Goal: Information Seeking & Learning: Learn about a topic

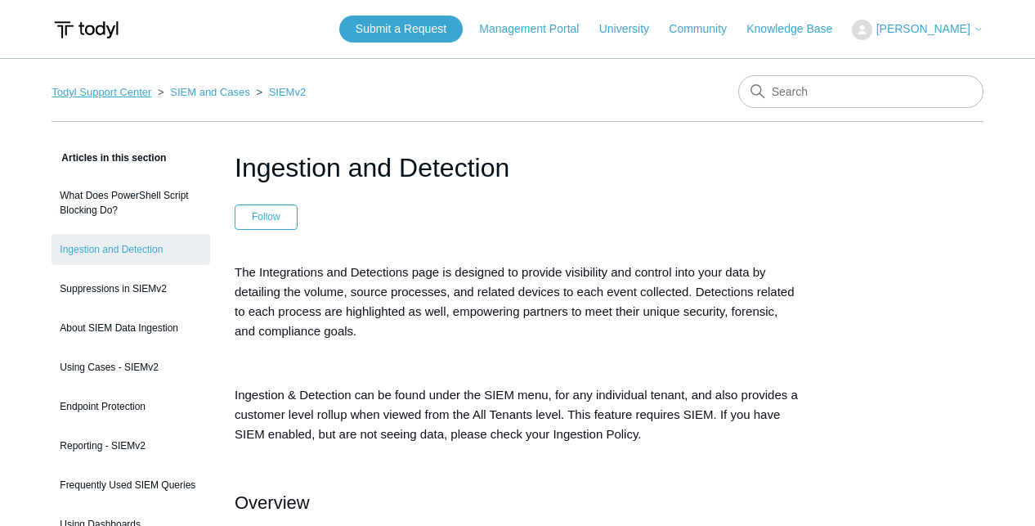
click at [102, 89] on link "Todyl Support Center" at bounding box center [102, 92] width 100 height 12
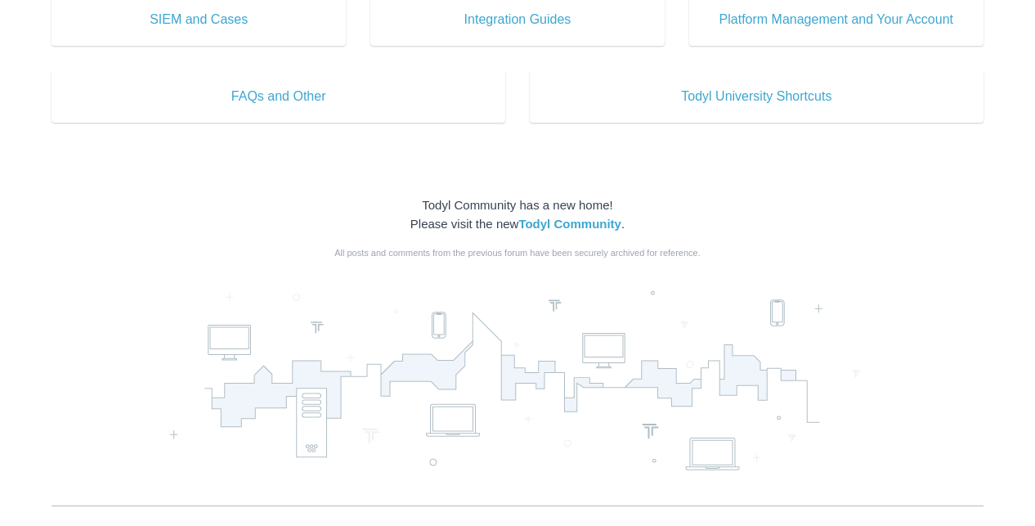
scroll to position [850, 0]
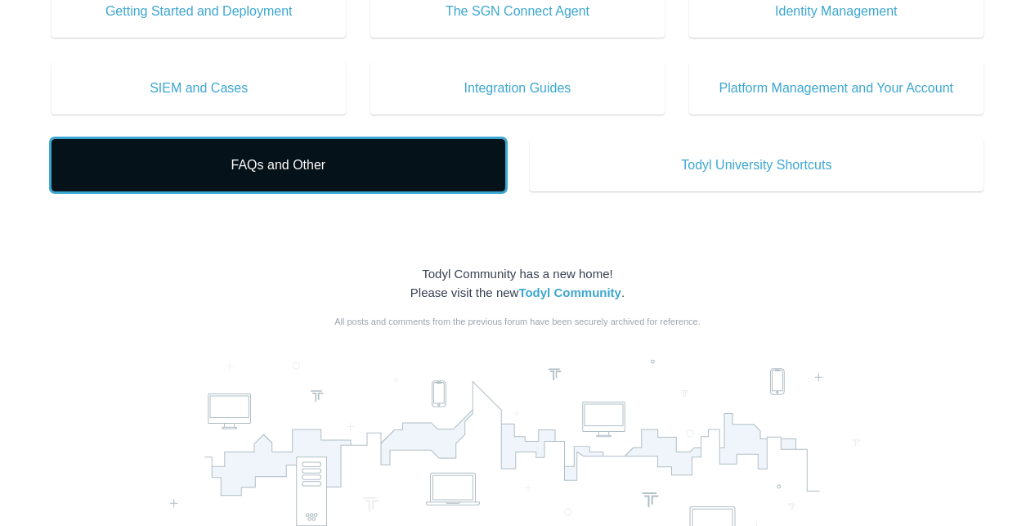
click at [348, 186] on link "FAQs and Other" at bounding box center [279, 165] width 454 height 52
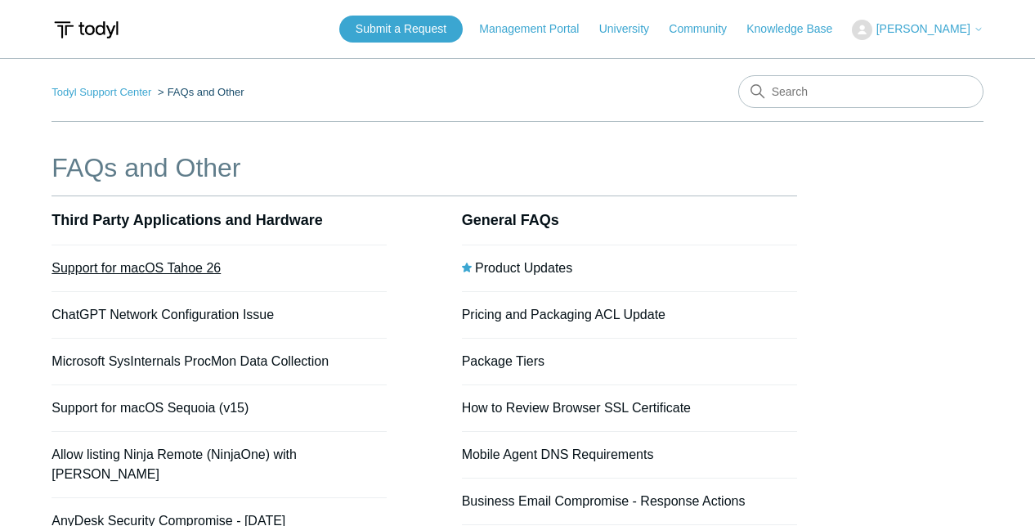
click at [154, 264] on link "Support for macOS Tahoe 26" at bounding box center [136, 268] width 169 height 14
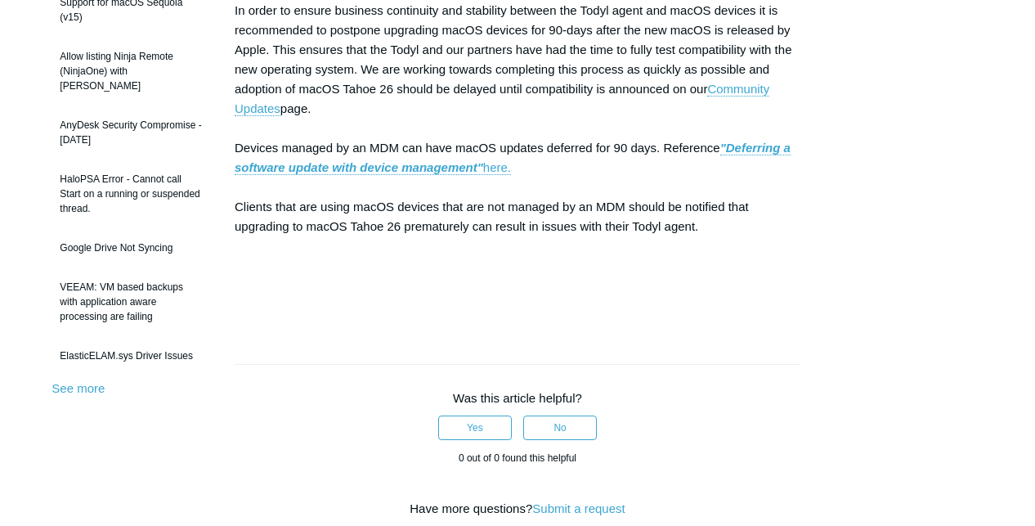
scroll to position [342, 0]
click at [77, 379] on link "See more" at bounding box center [78, 386] width 53 height 14
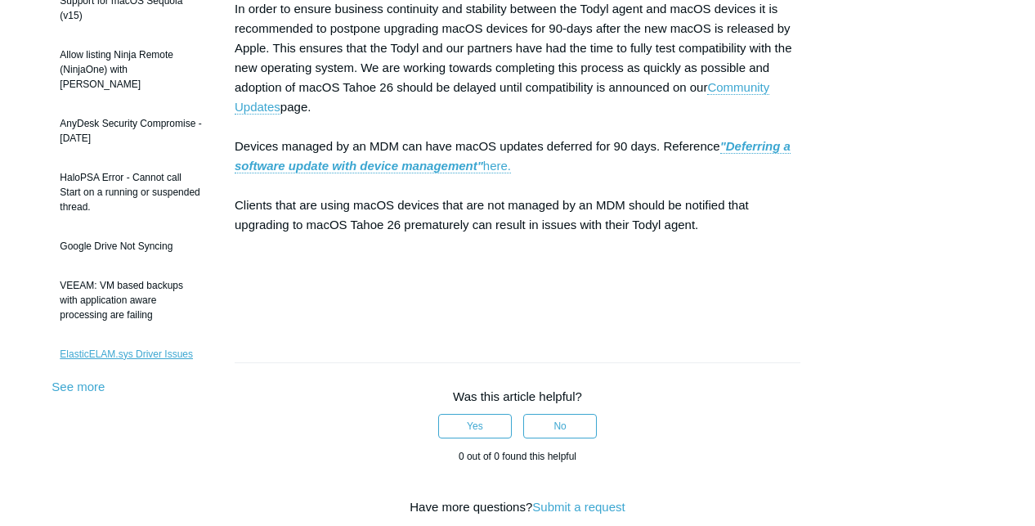
scroll to position [0, 0]
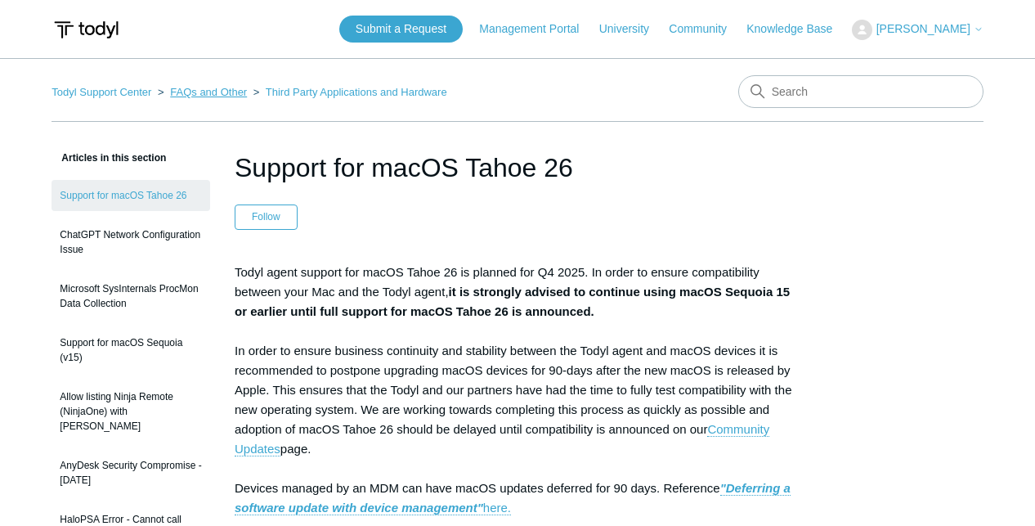
click at [195, 88] on link "FAQs and Other" at bounding box center [208, 92] width 77 height 12
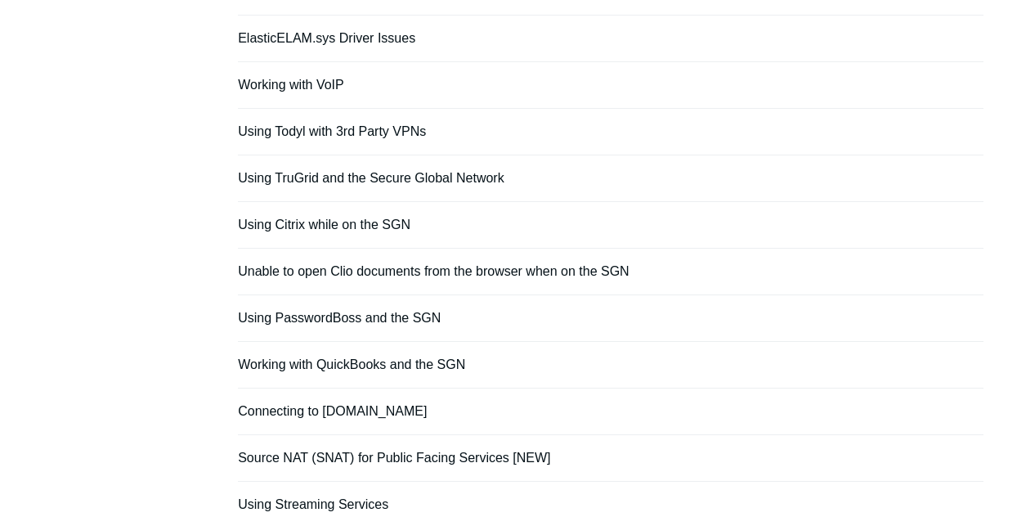
scroll to position [903, 0]
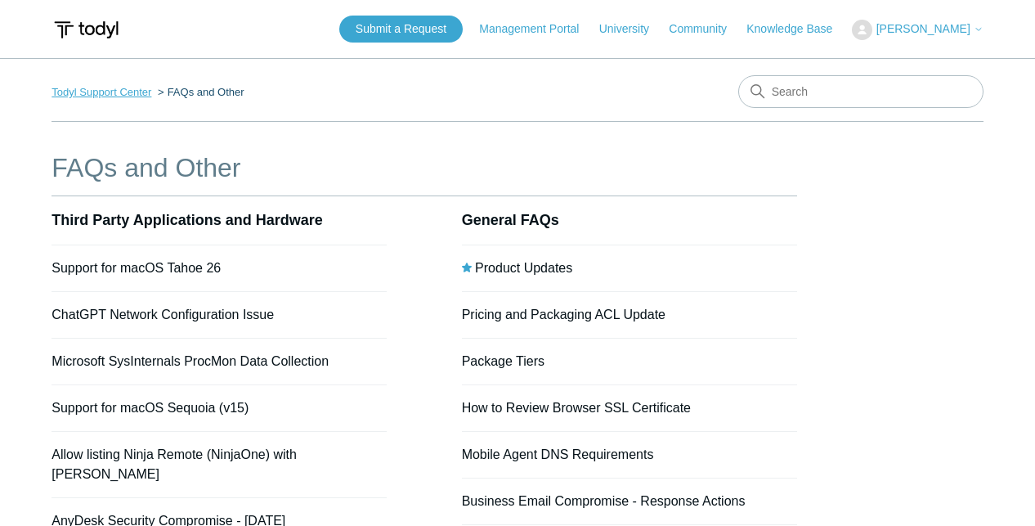
click at [103, 94] on link "Todyl Support Center" at bounding box center [102, 92] width 100 height 12
click at [535, 273] on link "Product Updates" at bounding box center [523, 268] width 97 height 14
click at [496, 363] on link "Package Tiers" at bounding box center [503, 361] width 83 height 14
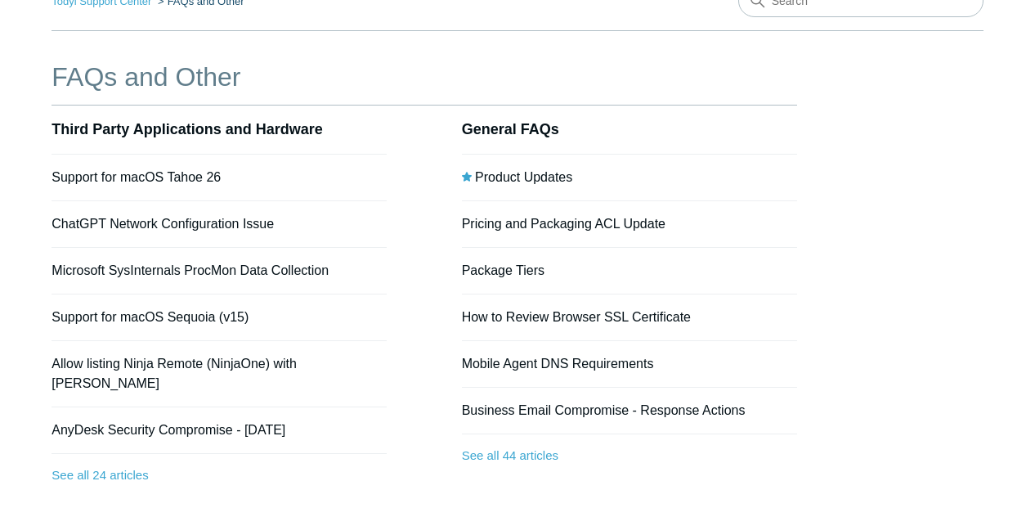
scroll to position [204, 0]
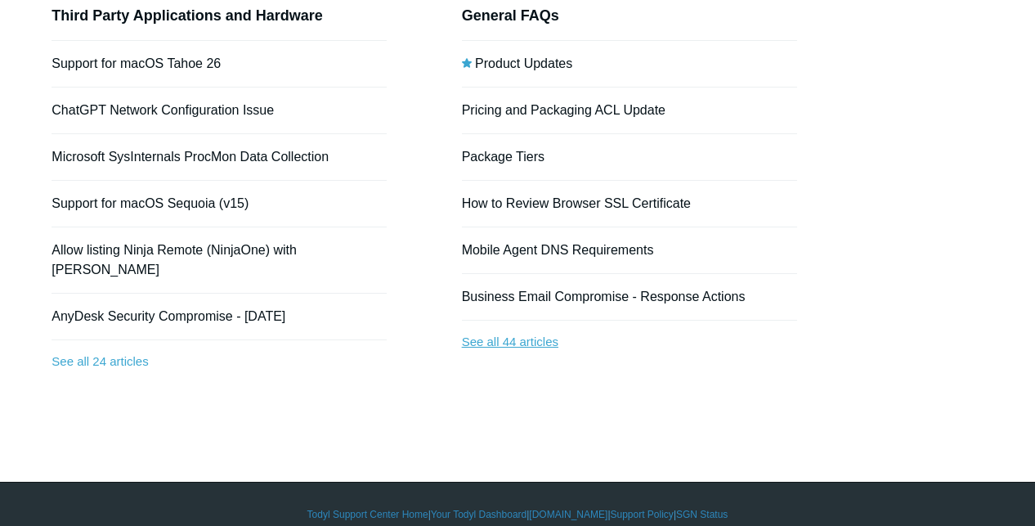
click at [522, 342] on link "See all 44 articles" at bounding box center [629, 342] width 335 height 43
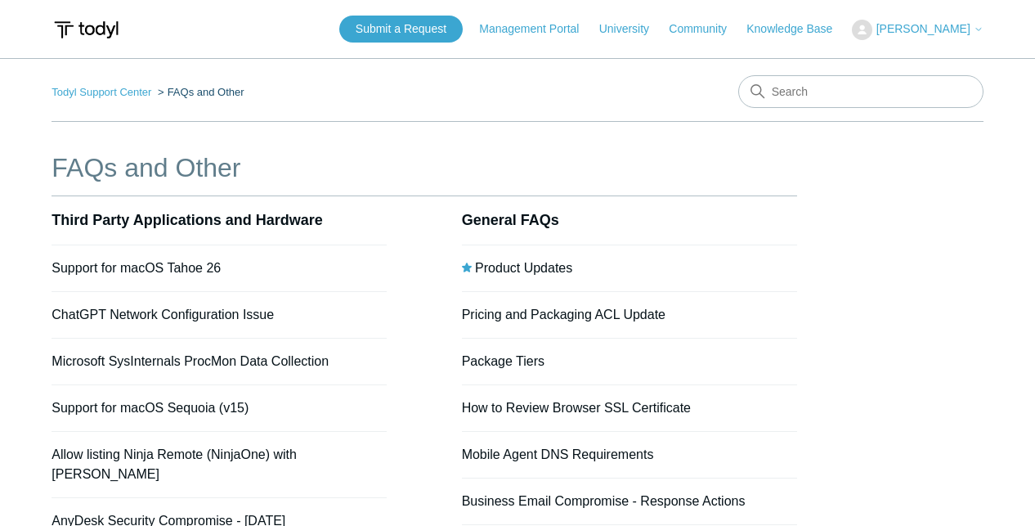
click at [944, 27] on span "[PERSON_NAME]" at bounding box center [924, 28] width 94 height 13
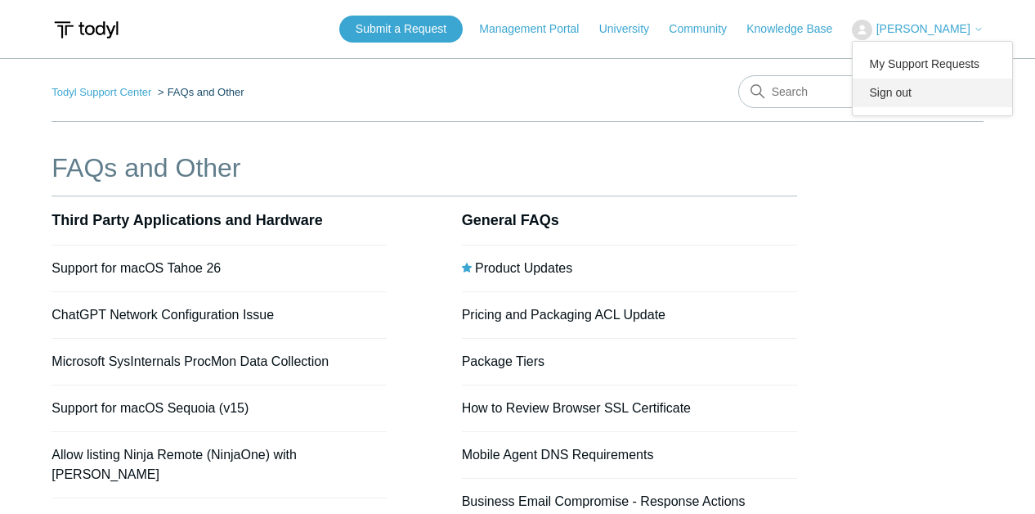
click at [920, 97] on link "Sign out" at bounding box center [932, 93] width 159 height 29
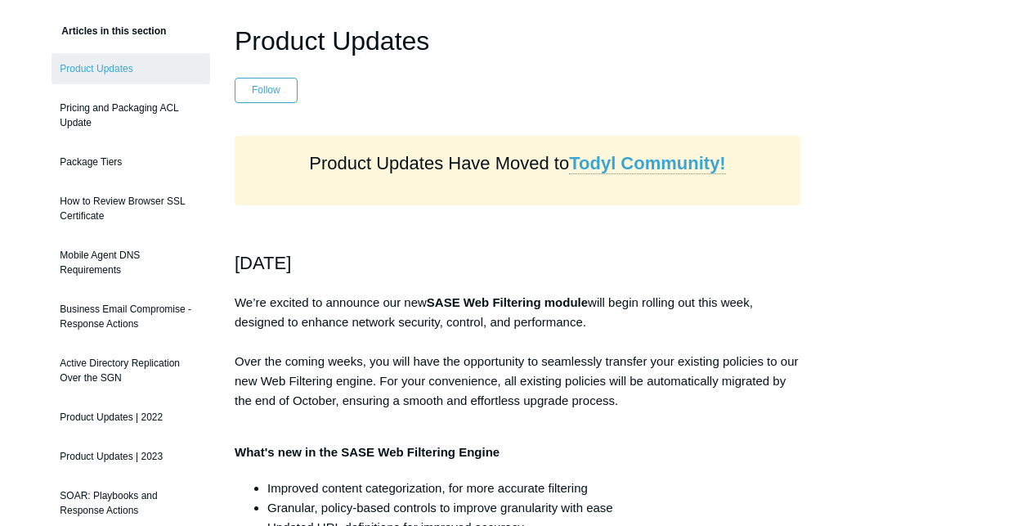
scroll to position [140, 0]
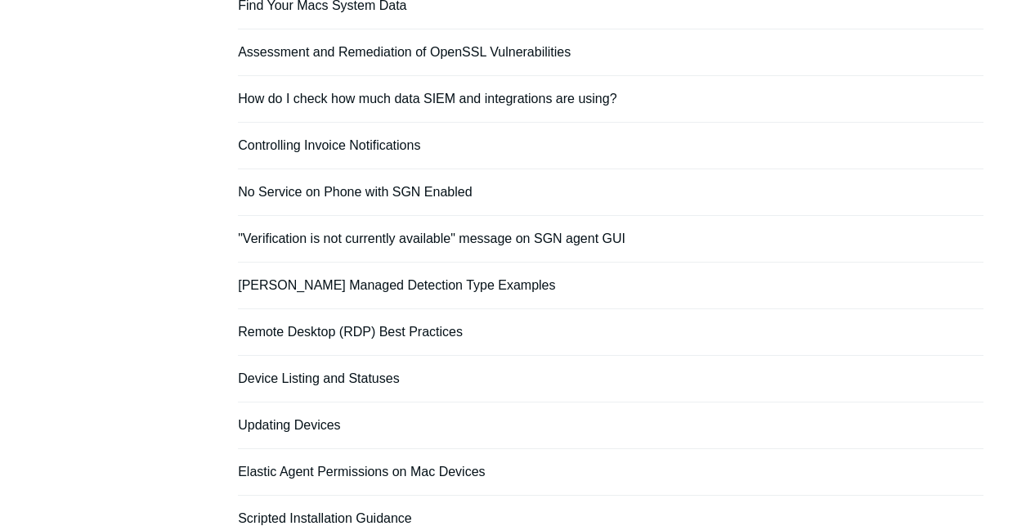
scroll to position [1240, 0]
